Goal: Task Accomplishment & Management: Use online tool/utility

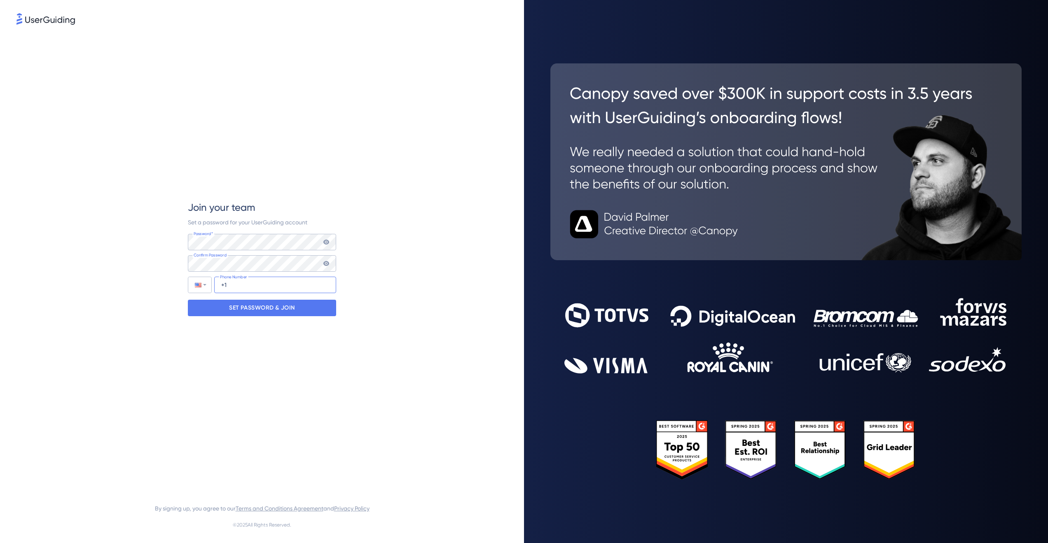
click at [244, 287] on input "+1" at bounding box center [275, 285] width 122 height 16
type input "[PHONE_NUMBER]"
click at [253, 306] on p "SET PASSWORD & JOIN" at bounding box center [262, 308] width 66 height 13
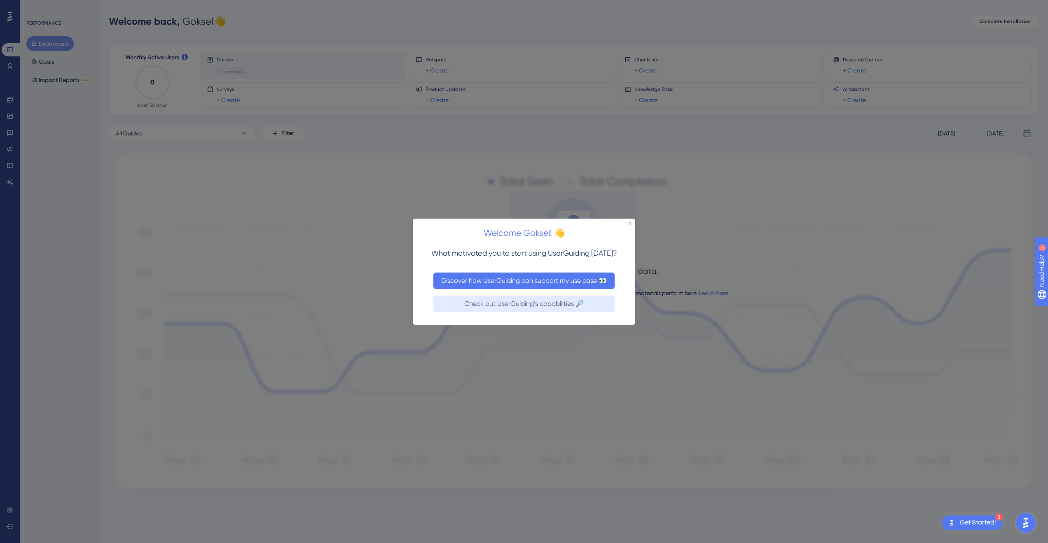
click at [504, 285] on button "Discover how UserGuiding can support my use case 👀" at bounding box center [523, 280] width 181 height 16
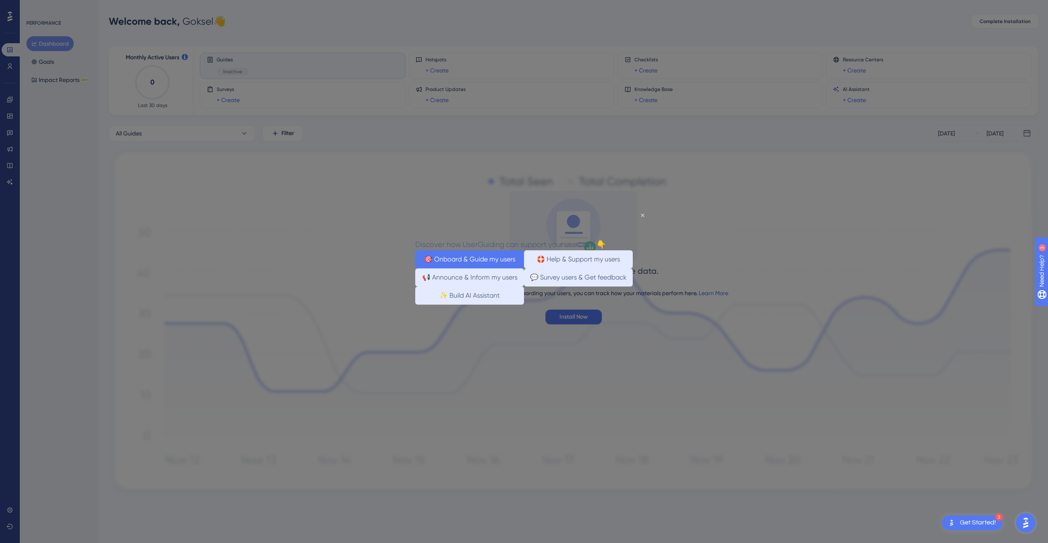
click at [449, 260] on button "🎯 Onboard & Guide my users" at bounding box center [469, 260] width 109 height 18
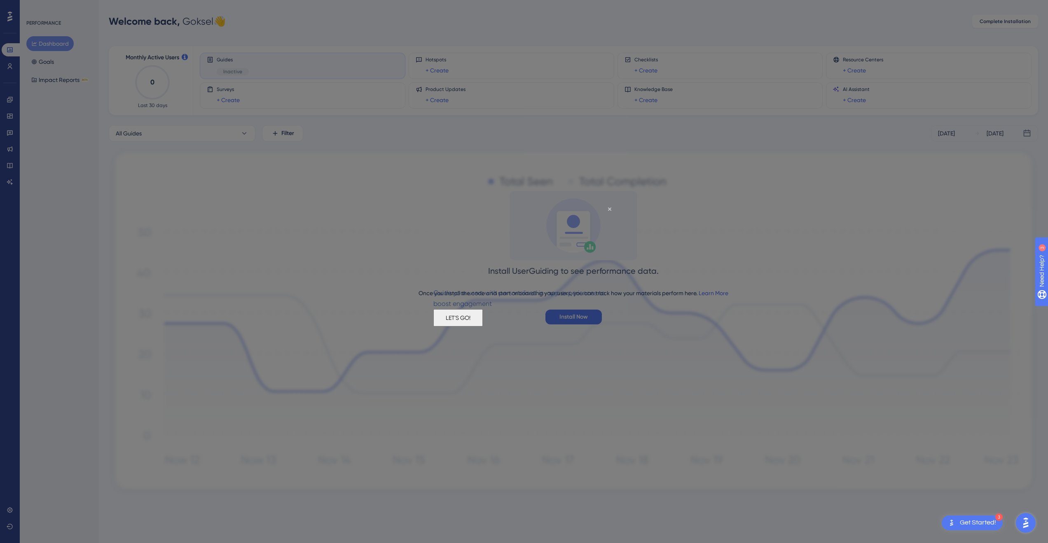
click at [483, 323] on button "LET'S GO!" at bounding box center [457, 317] width 49 height 17
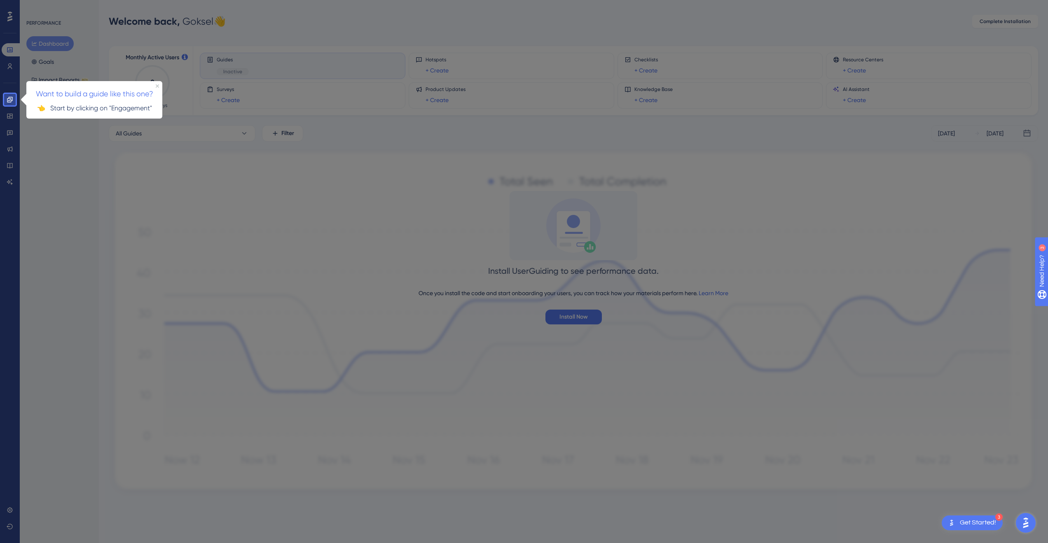
click at [7, 117] on div at bounding box center [10, 324] width 12 height 438
click at [12, 99] on icon at bounding box center [9, 99] width 5 height 5
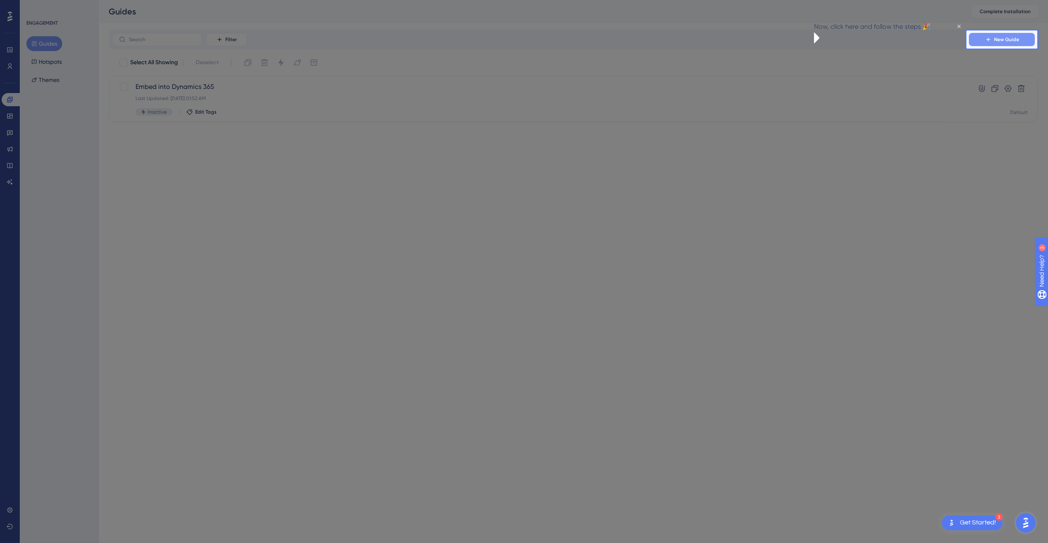
click at [1007, 40] on span "New Guide" at bounding box center [1006, 39] width 25 height 7
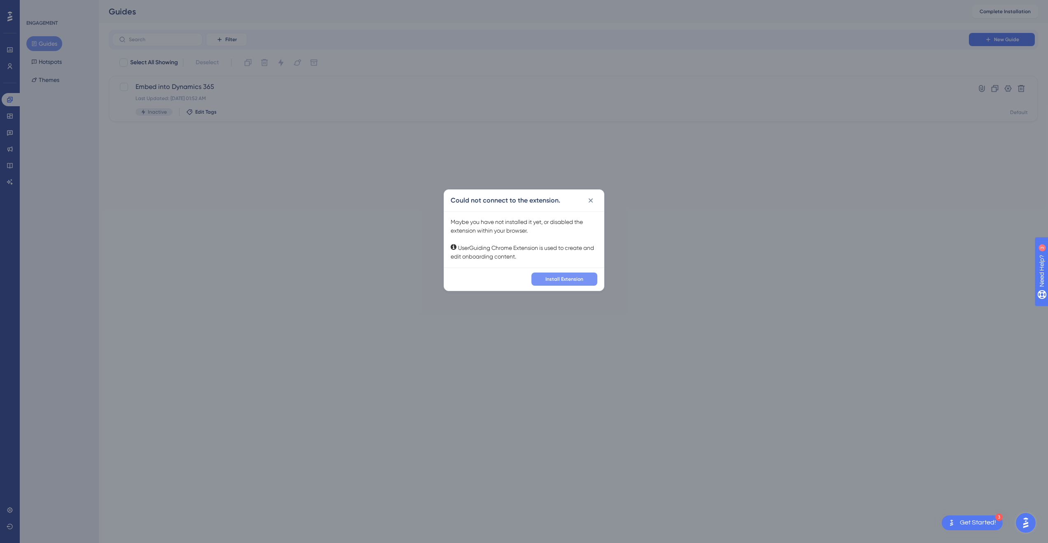
click at [573, 277] on span "Install Extension" at bounding box center [565, 279] width 38 height 7
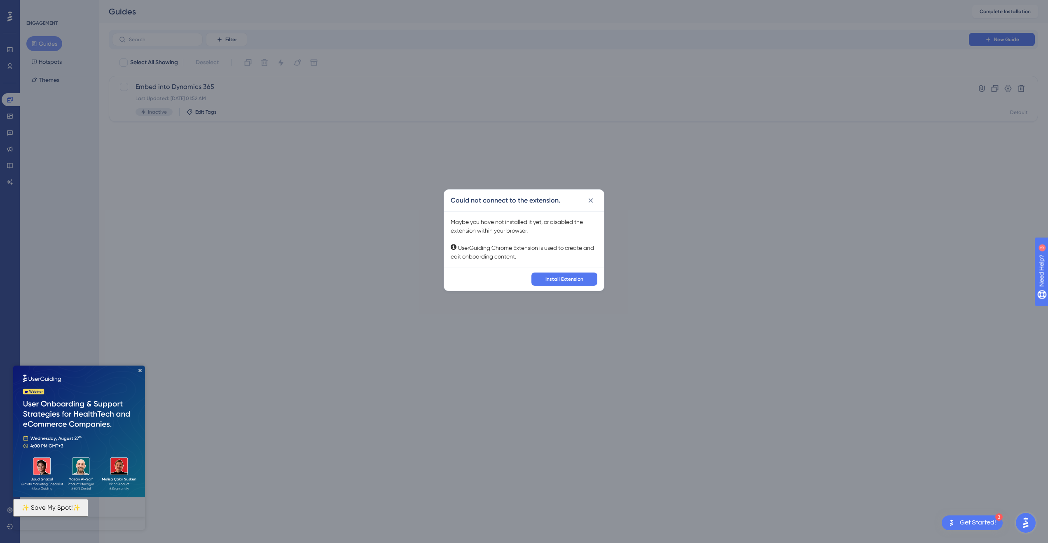
click at [143, 371] on img at bounding box center [79, 432] width 132 height 132
click at [593, 199] on icon at bounding box center [591, 201] width 8 height 8
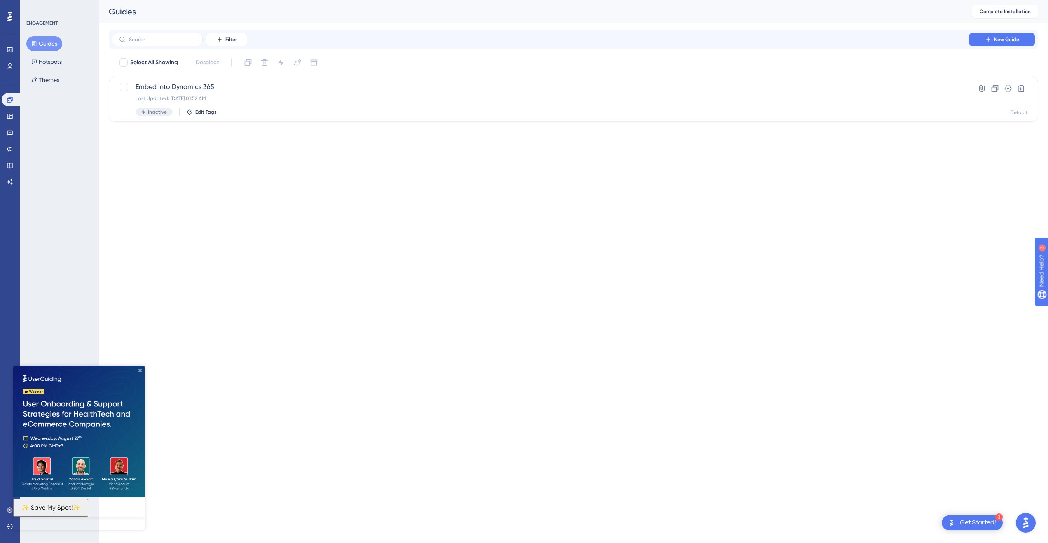
click at [140, 370] on icon "Close Preview" at bounding box center [139, 370] width 3 height 3
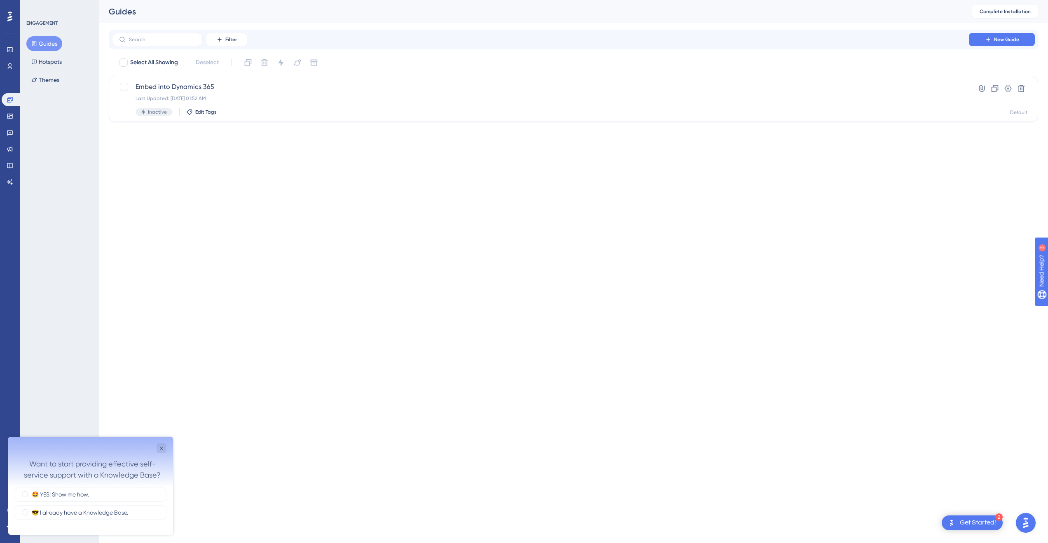
click at [12, 16] on div at bounding box center [9, 16] width 13 height 13
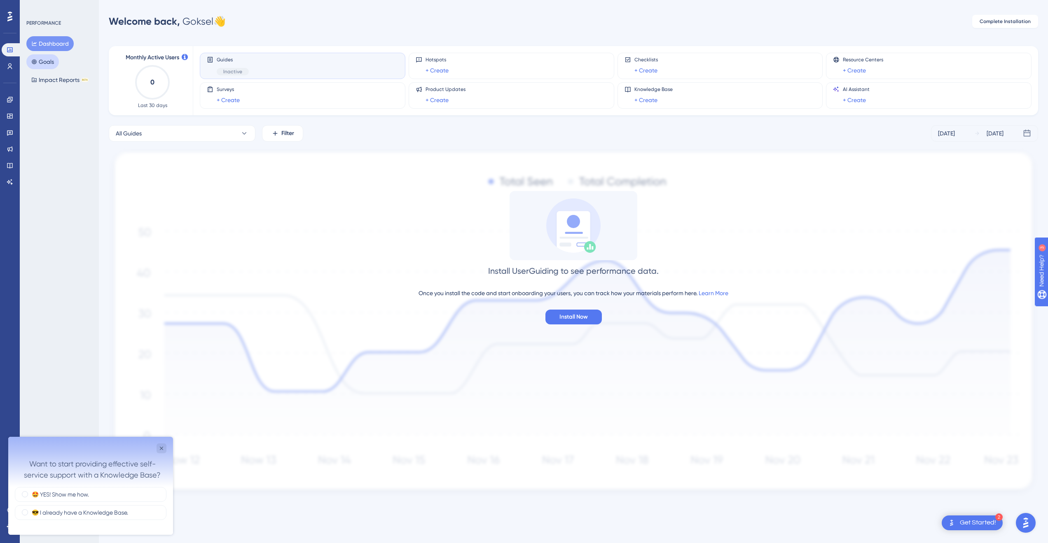
click at [43, 65] on button "Goals" at bounding box center [42, 61] width 33 height 15
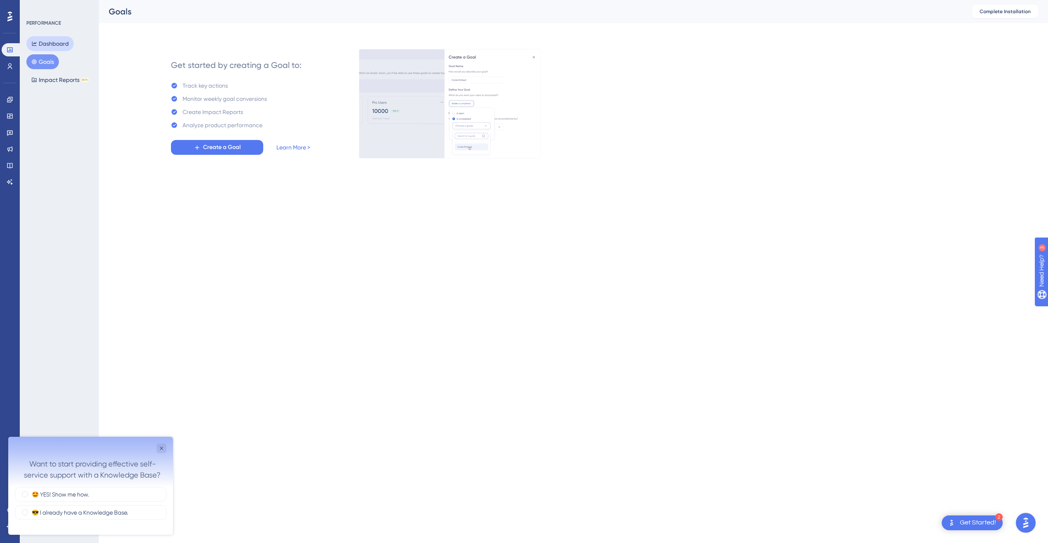
click at [57, 46] on button "Dashboard" at bounding box center [49, 43] width 47 height 15
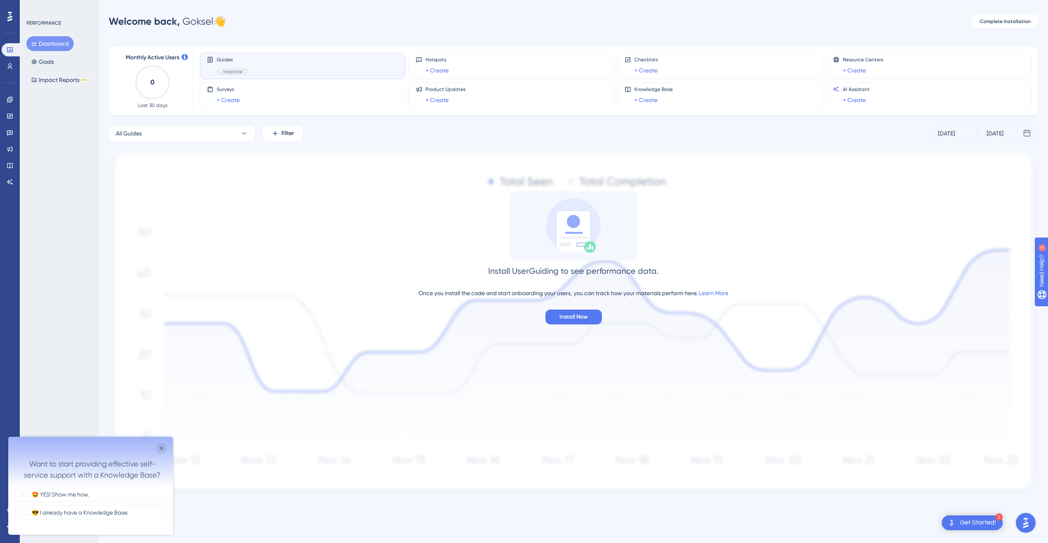
click at [638, 429] on img at bounding box center [574, 322] width 930 height 349
